Goal: Use online tool/utility

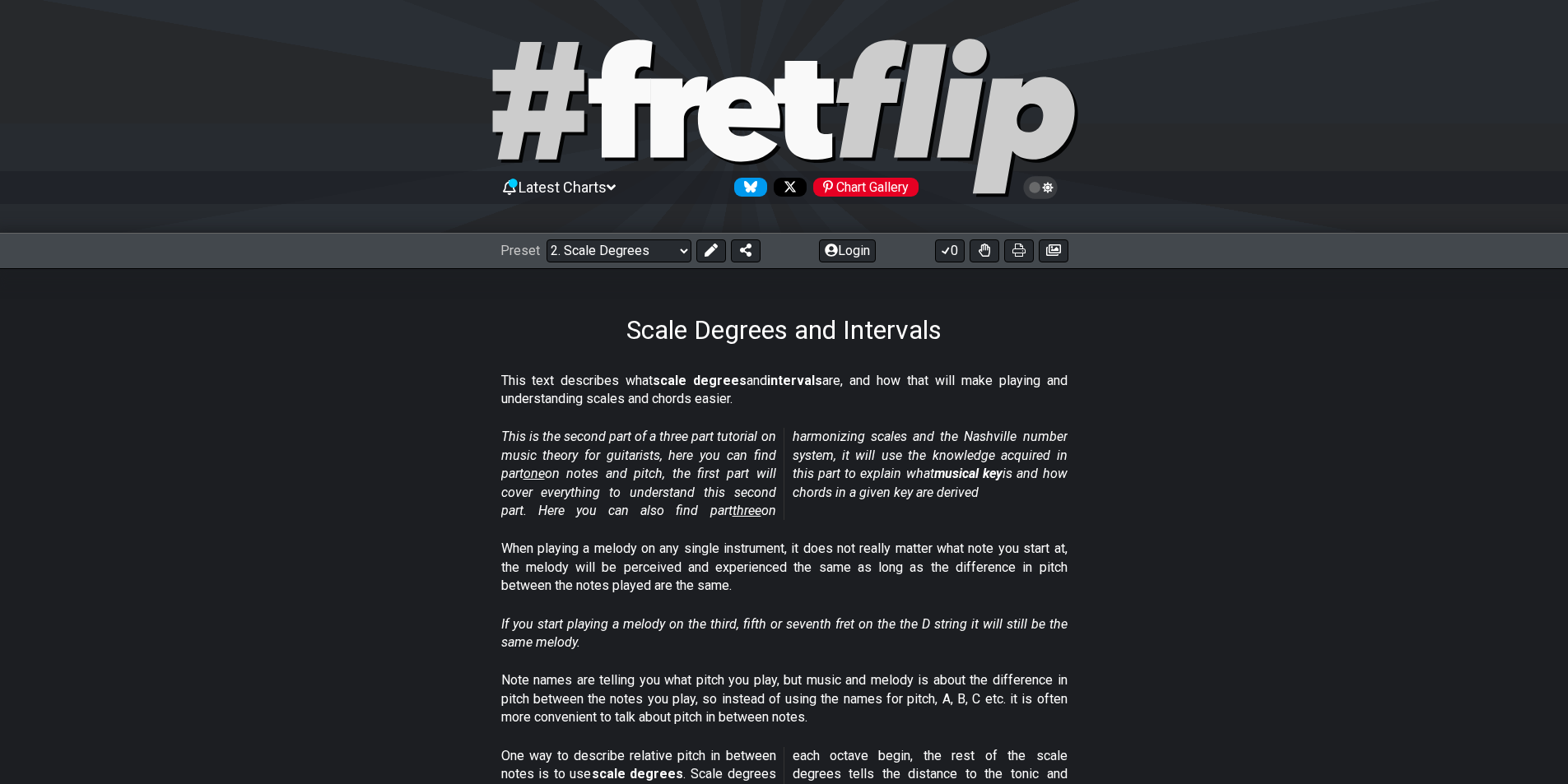
click at [708, 31] on div "Latest Charts Chart Gallery" at bounding box center [784, 116] width 1568 height 234
click at [748, 115] on icon at bounding box center [738, 118] width 82 height 85
select select "/welcome"
select select "C"
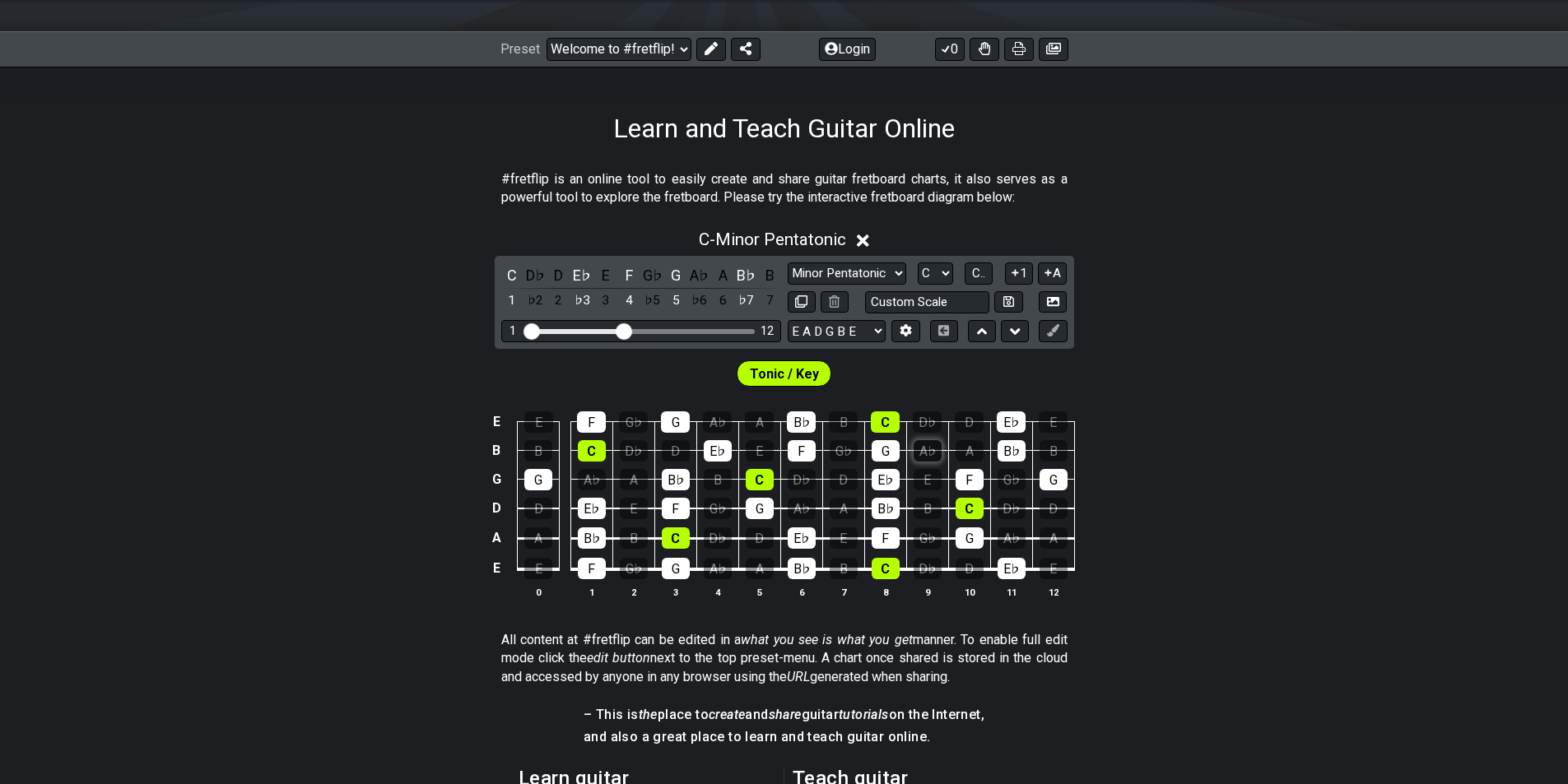
scroll to position [329, 0]
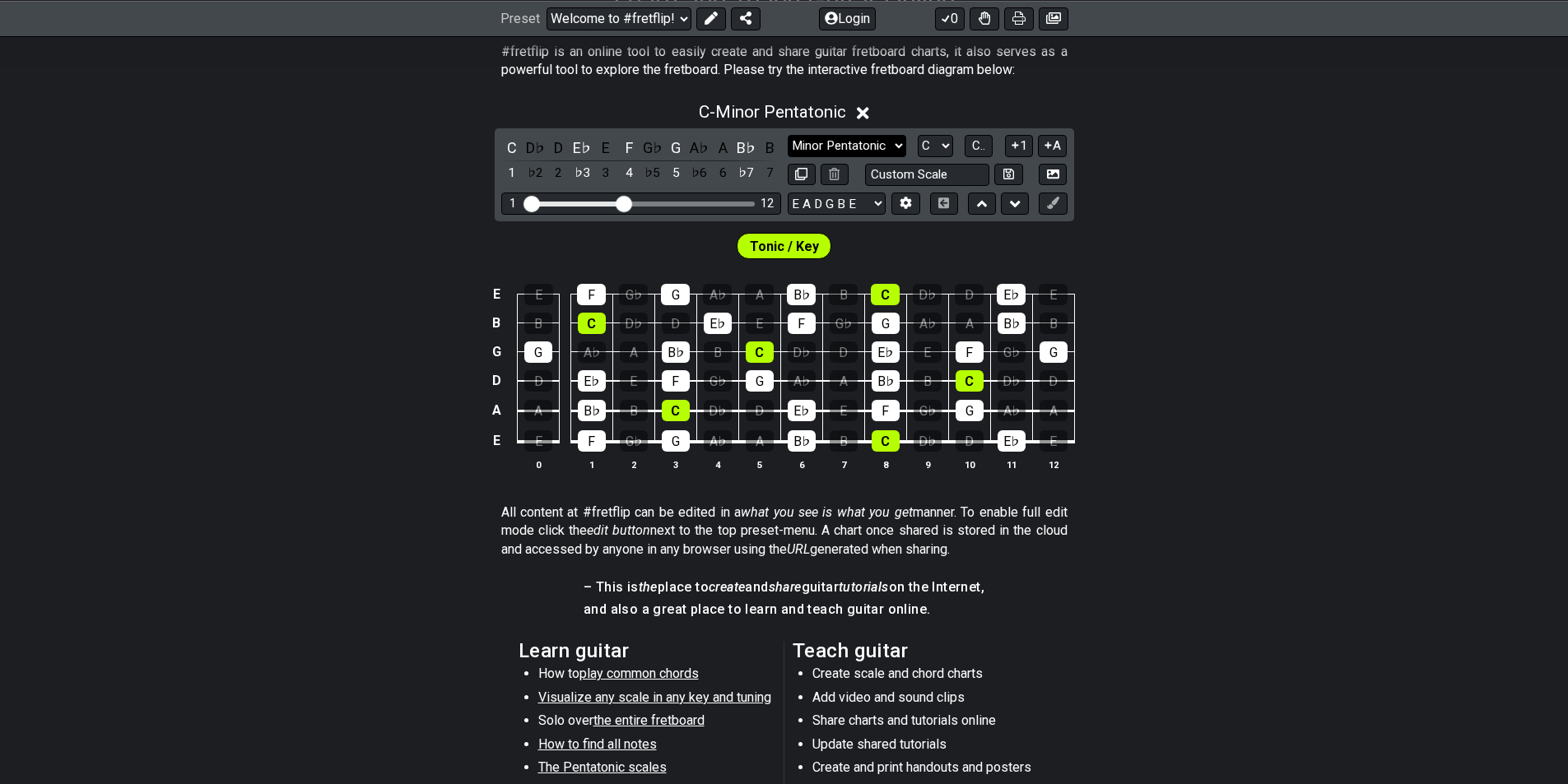
click at [865, 138] on select "Minor Pentatonic Click to edit Minor Pentatonic Major Pentatonic Minor Blues Ma…" at bounding box center [847, 146] width 118 height 23
select select "Diminished"
click at [788, 135] on select "Minor Pentatonic Click to edit Minor Pentatonic Major Pentatonic Minor Blues Ma…" at bounding box center [847, 146] width 118 height 23
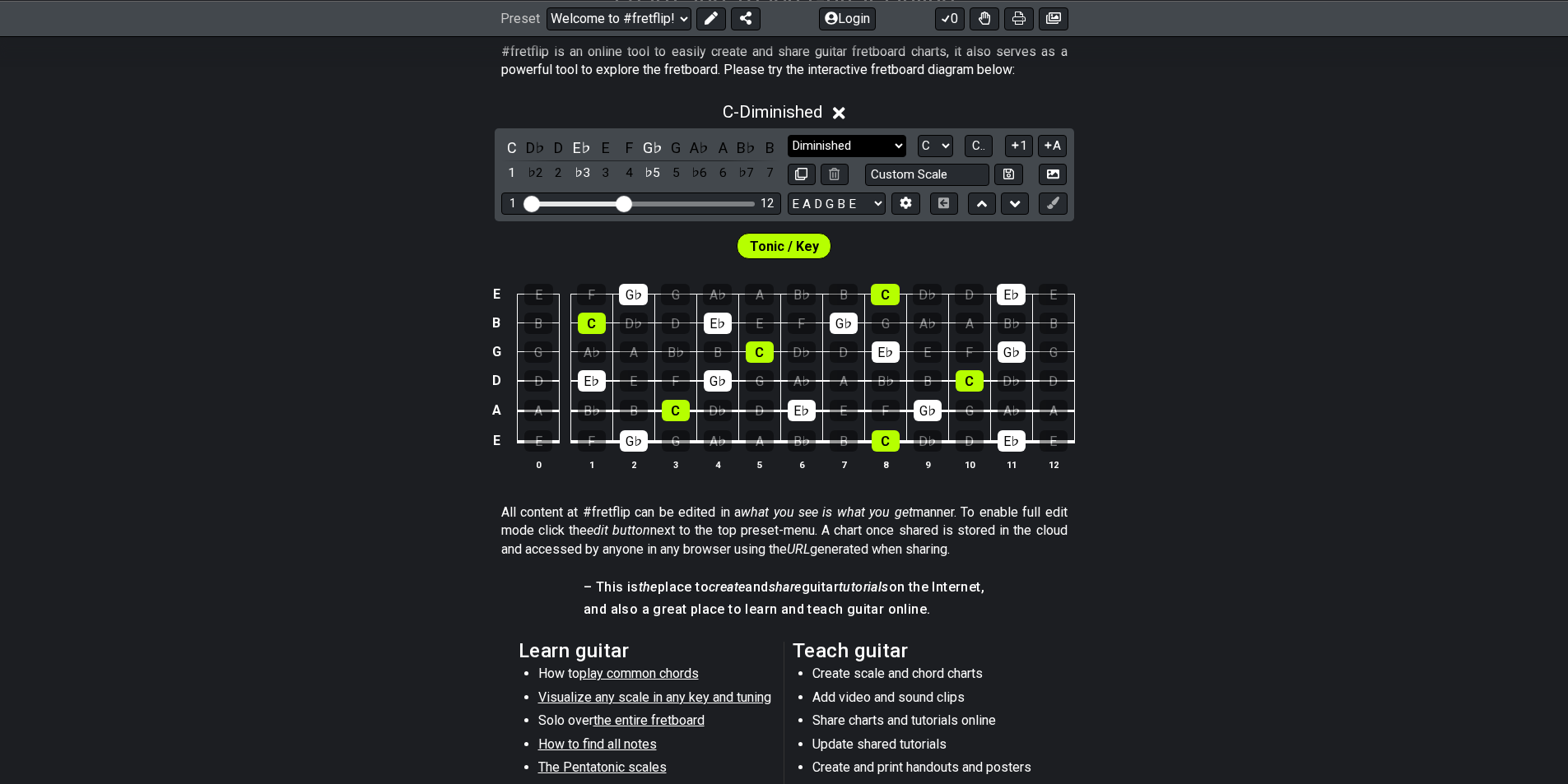
click at [828, 137] on select "Minor Pentatonic Click to edit Minor Pentatonic Major Pentatonic Minor Blues Ma…" at bounding box center [847, 146] width 118 height 23
click at [929, 145] on select "A♭ A A♯ B♭ B C C♯ D♭ D D♯ E♭ E F F♯ G♭ G G♯" at bounding box center [936, 146] width 35 height 23
select select "B"
click at [918, 135] on select "A♭ A A♯ B♭ B C C♯ D♭ D D♯ E♭ E F F♯ G♭ G G♯" at bounding box center [936, 146] width 35 height 23
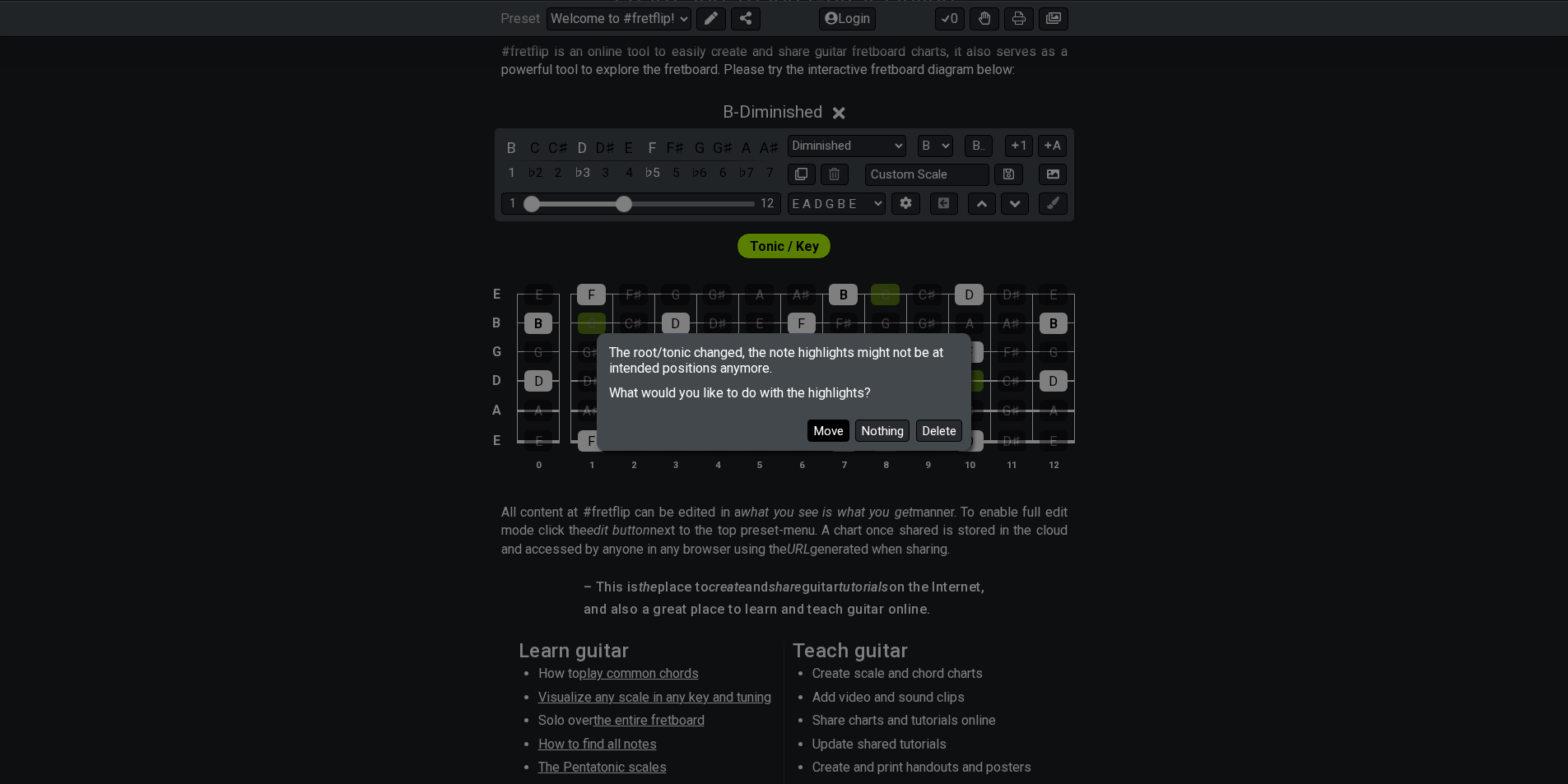
click at [833, 435] on button "Move" at bounding box center [828, 431] width 42 height 23
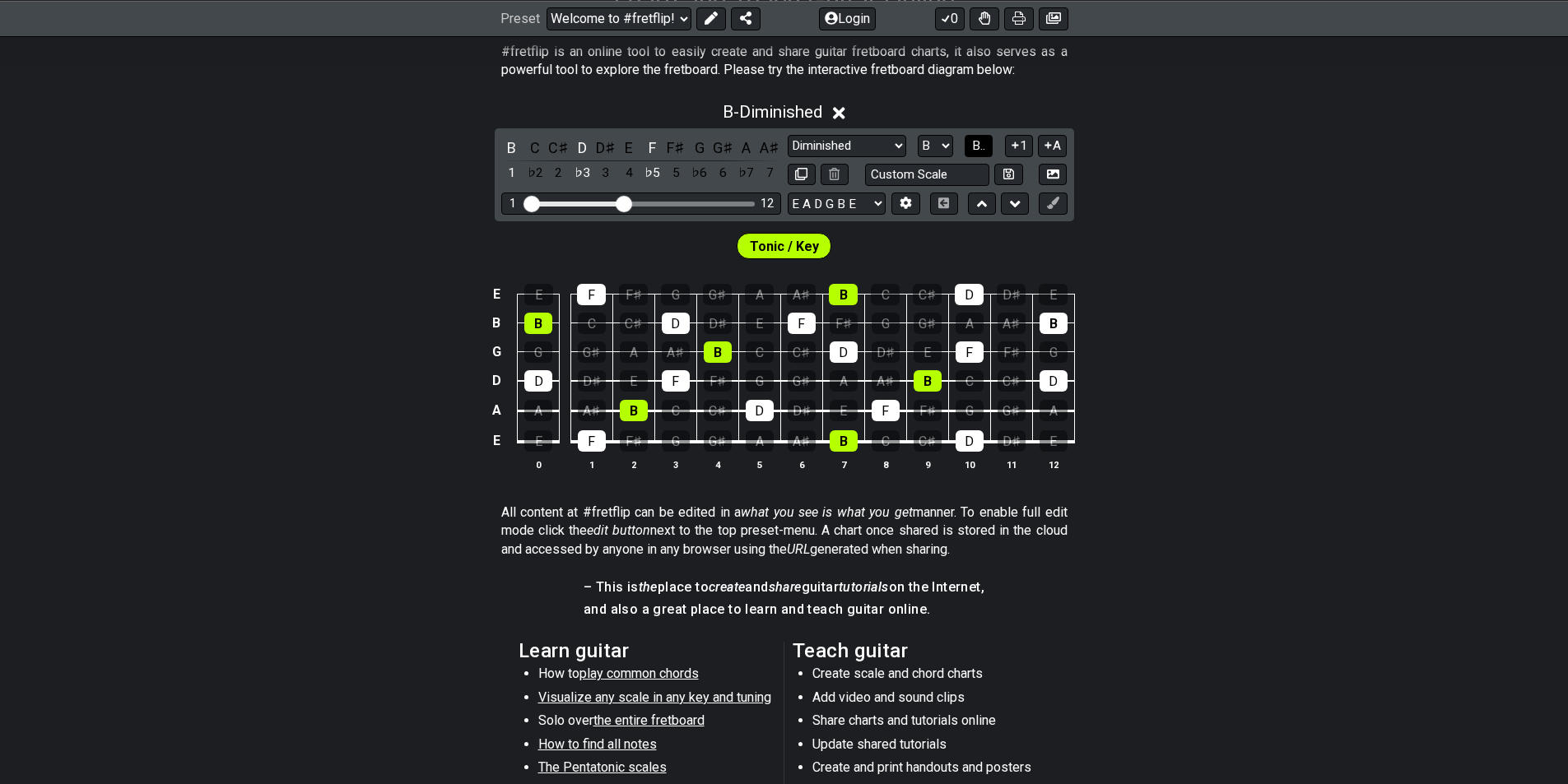
click at [974, 142] on span "B.." at bounding box center [978, 145] width 13 height 15
